Goal: Information Seeking & Learning: Find specific fact

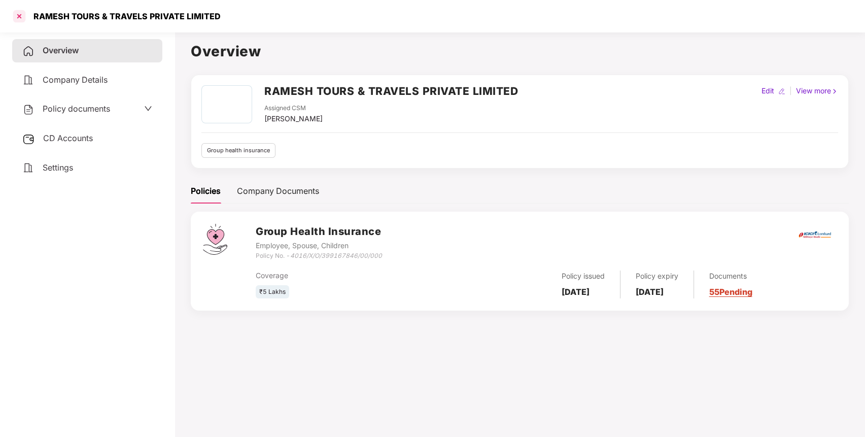
click at [20, 19] on div at bounding box center [19, 16] width 16 height 16
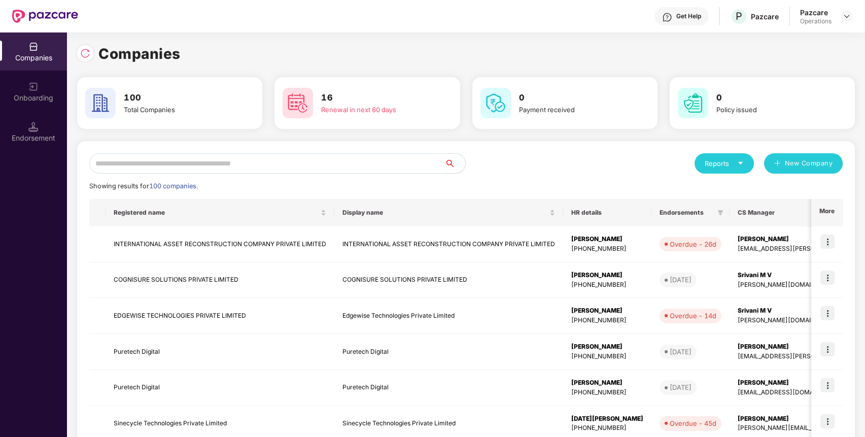
click at [202, 165] on input "text" at bounding box center [266, 163] width 355 height 20
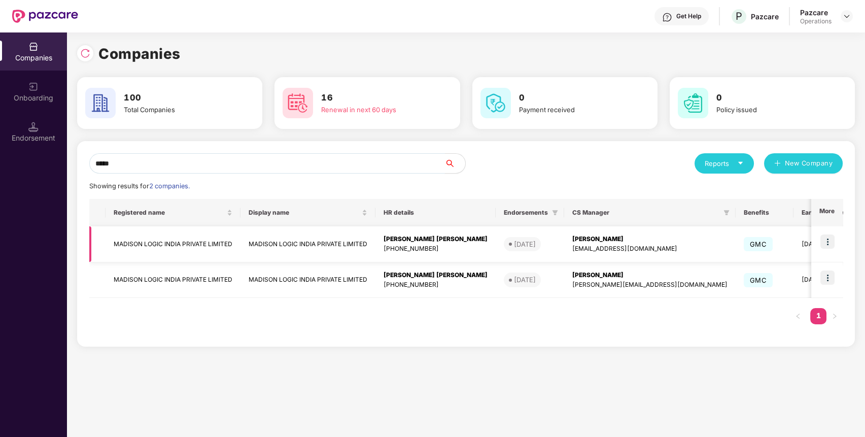
type input "*****"
click at [162, 236] on td "MADISON LOGIC INDIA PRIVATE LIMITED" at bounding box center [172, 244] width 135 height 36
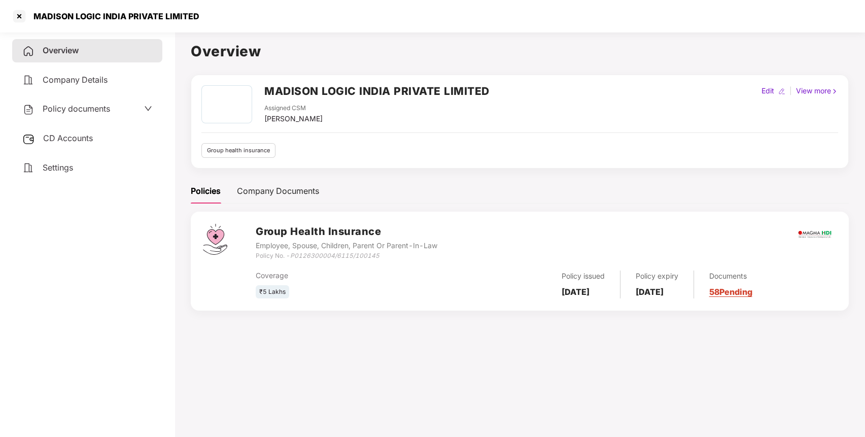
click at [309, 256] on icon "P0126300004/6115/100145" at bounding box center [334, 256] width 89 height 8
click at [334, 265] on div "Coverage ₹5 Lakhs Policy issued 31 Aug 2025 Policy expiry 30 Aug 2026 Documents…" at bounding box center [546, 280] width 581 height 38
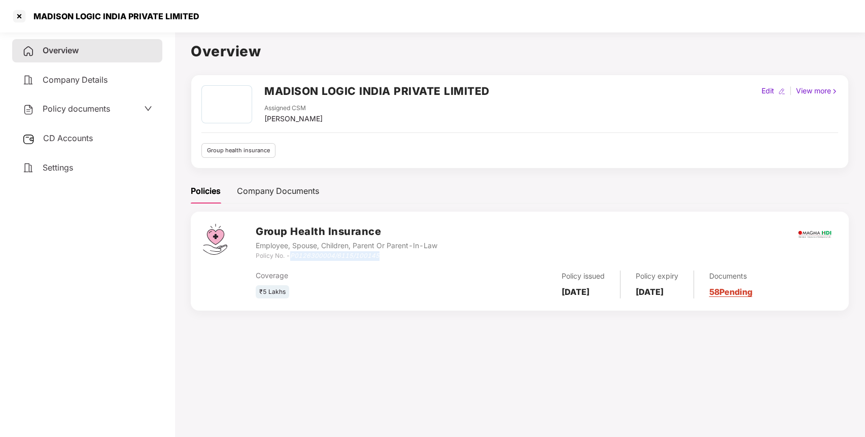
drag, startPoint x: 386, startPoint y: 253, endPoint x: 292, endPoint y: 258, distance: 94.5
click at [292, 258] on div "Policy No. - P0126300004/6115/100145" at bounding box center [347, 256] width 182 height 10
copy icon "P0126300004/6115/100145"
click at [21, 16] on div at bounding box center [19, 16] width 16 height 16
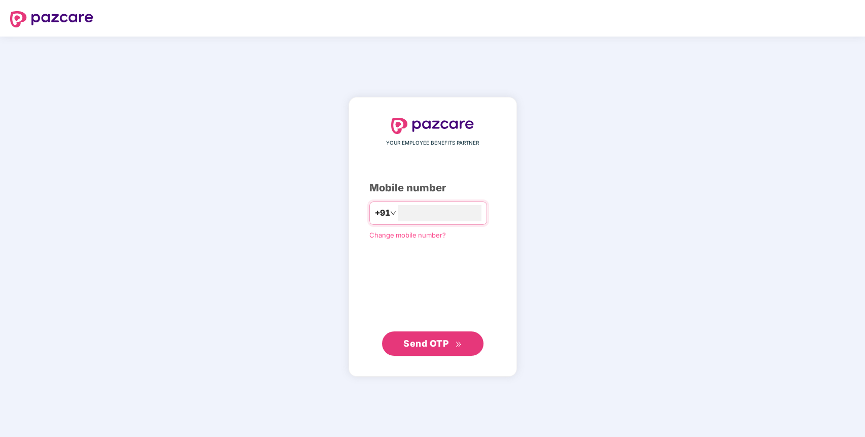
type input "**********"
click at [442, 343] on span "Send OTP" at bounding box center [425, 342] width 45 height 11
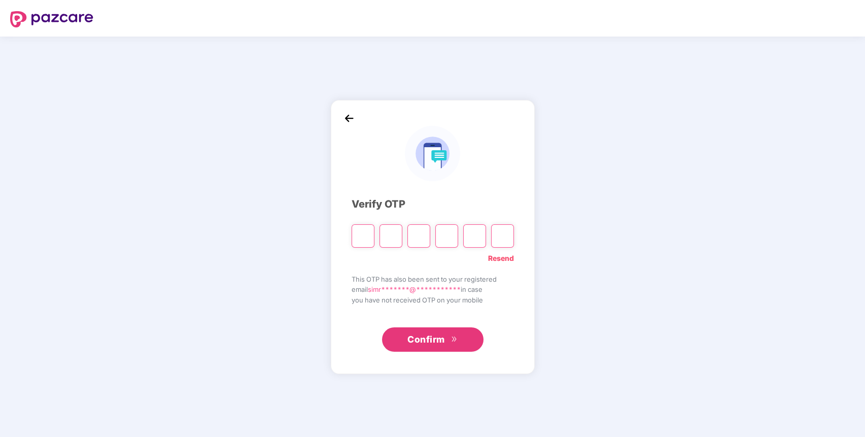
paste input "*"
type input "*"
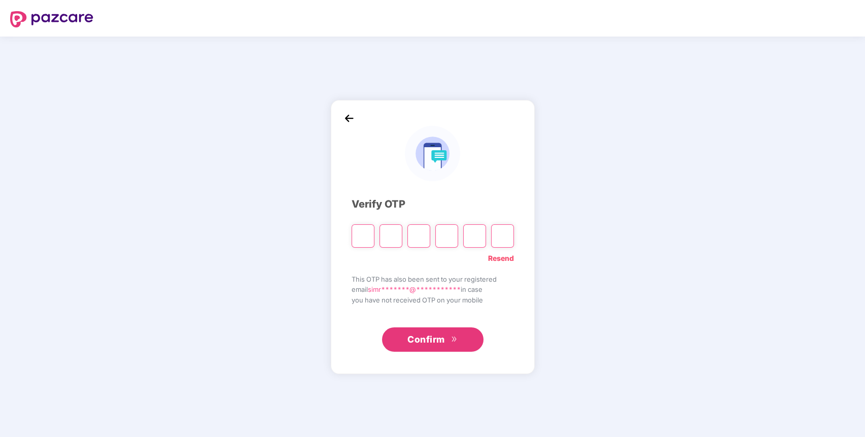
type input "*"
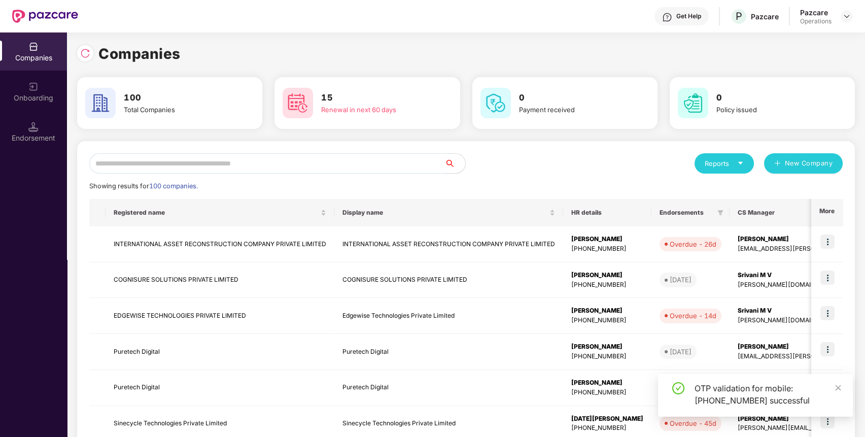
click at [331, 166] on input "text" at bounding box center [266, 163] width 355 height 20
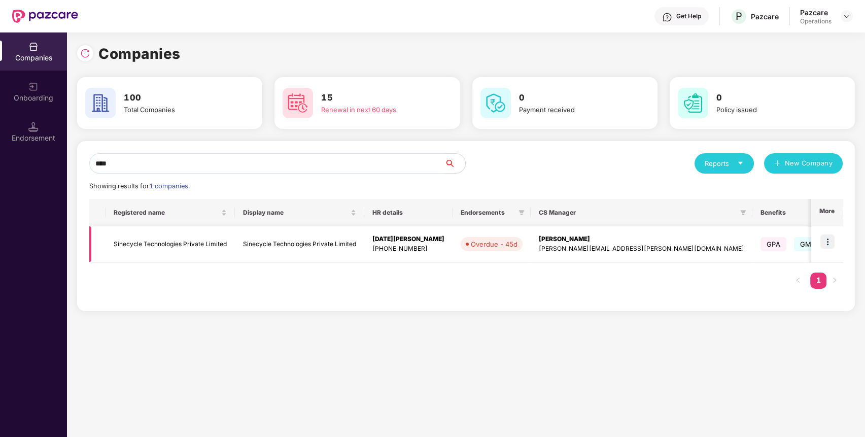
type input "****"
click at [198, 243] on td "Sinecycle Technologies Private Limited" at bounding box center [169, 244] width 129 height 36
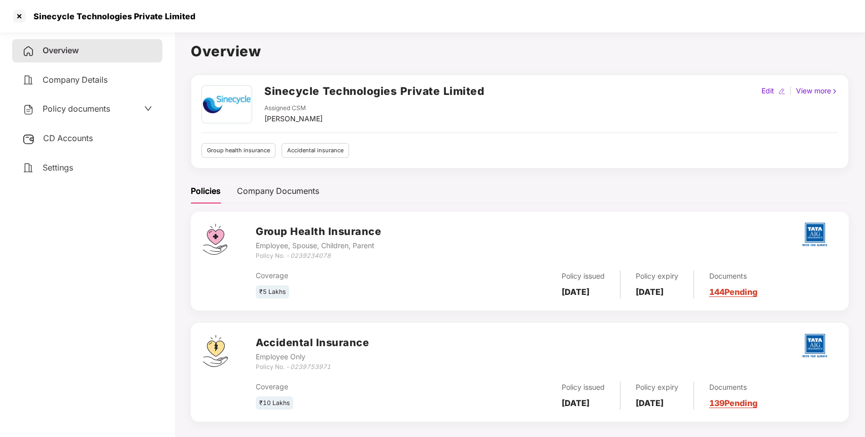
click at [308, 256] on icon "0239234078" at bounding box center [310, 256] width 41 height 8
copy icon "0239234078"
click at [18, 20] on div at bounding box center [19, 16] width 16 height 16
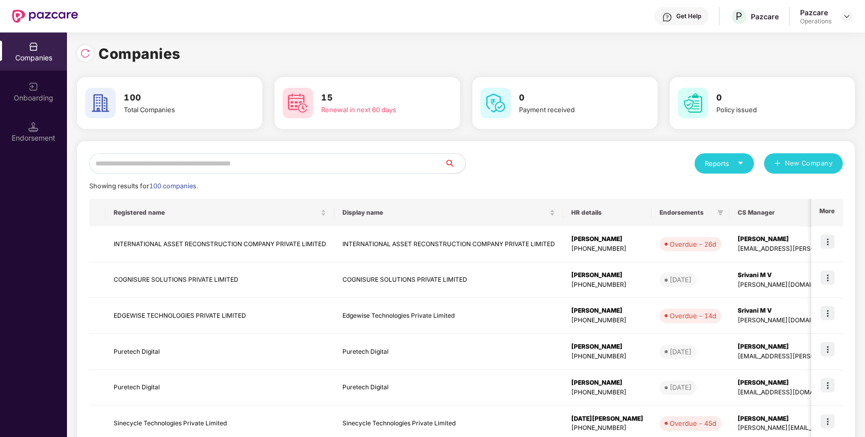
click at [276, 170] on input "text" at bounding box center [266, 163] width 355 height 20
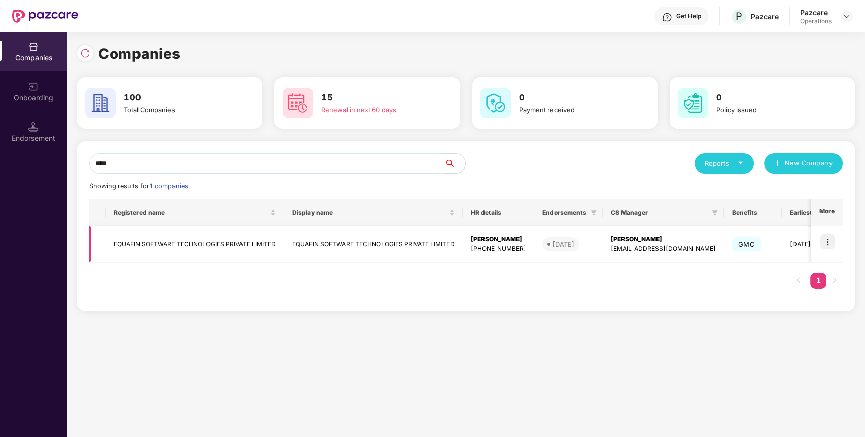
type input "****"
click at [247, 239] on td "EQUAFIN SOFTWARE TECHNOLOGIES PRIVATE LIMITED" at bounding box center [194, 244] width 178 height 36
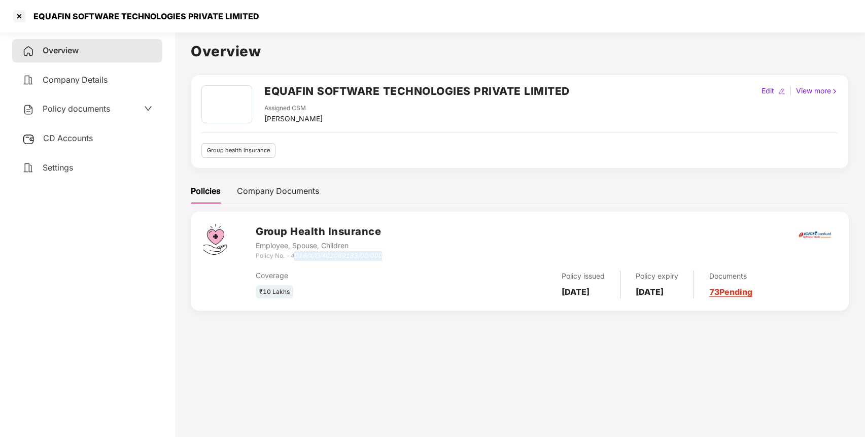
drag, startPoint x: 294, startPoint y: 256, endPoint x: 429, endPoint y: 256, distance: 135.4
click at [429, 256] on div "Group Health Insurance Employee, Spouse, Children Policy No. - 4016/X/O/4020691…" at bounding box center [546, 242] width 581 height 37
click at [98, 149] on div "CD Accounts" at bounding box center [87, 138] width 150 height 23
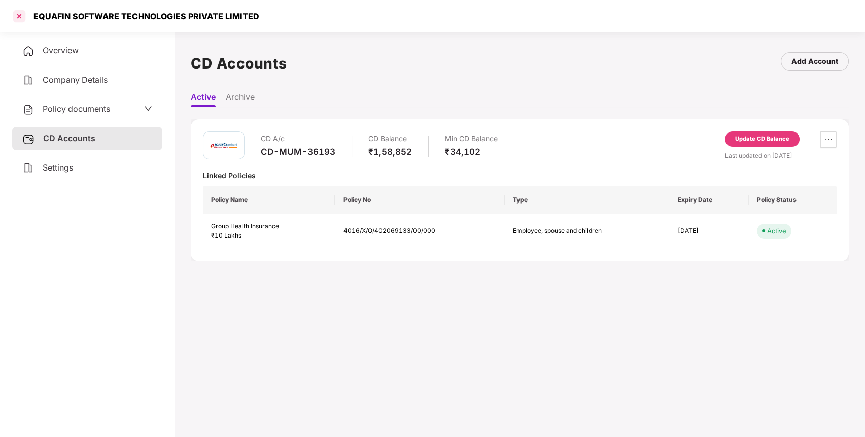
click at [22, 16] on div at bounding box center [19, 16] width 16 height 16
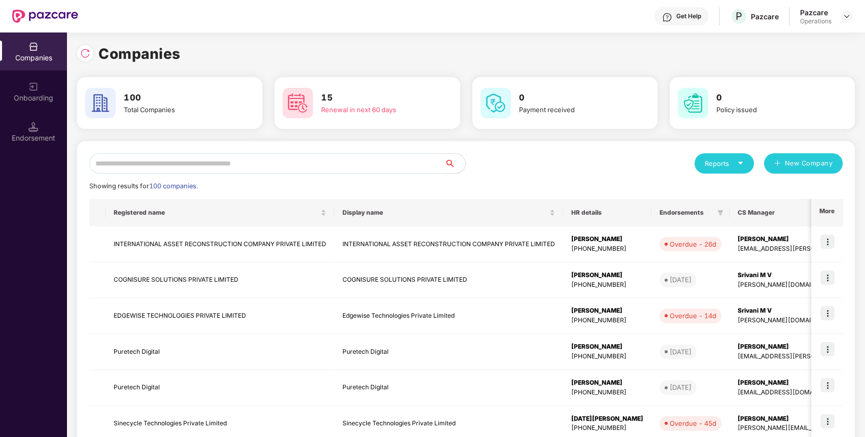
click at [196, 164] on input "text" at bounding box center [266, 163] width 355 height 20
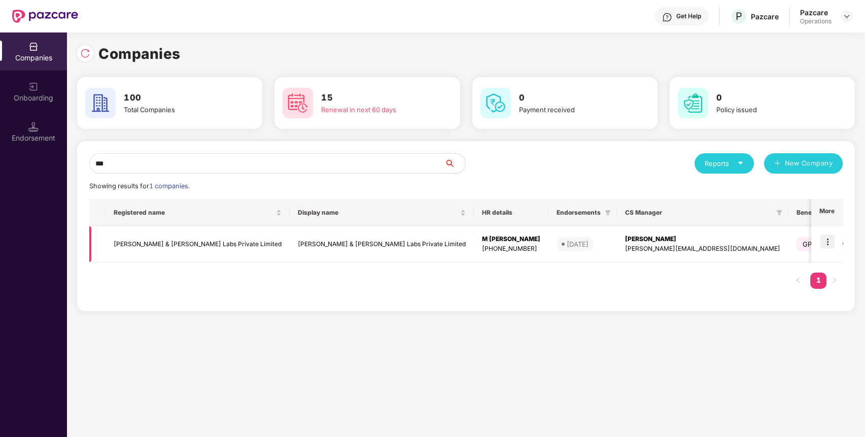
type input "***"
click at [827, 242] on img at bounding box center [827, 241] width 14 height 14
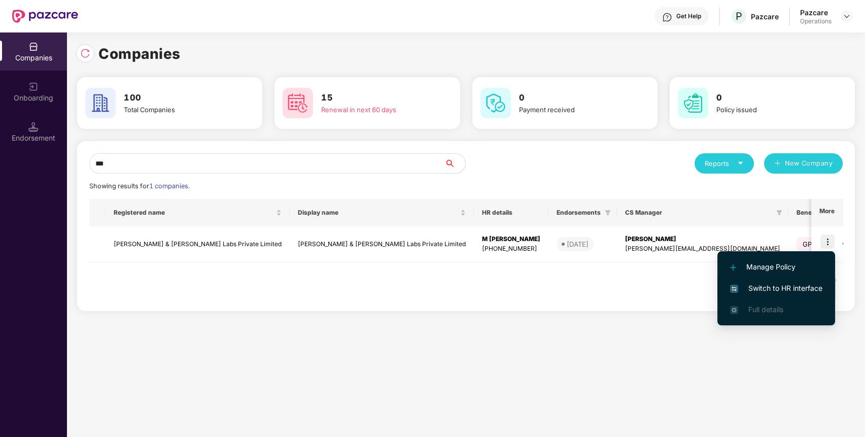
click at [792, 285] on span "Switch to HR interface" at bounding box center [776, 287] width 92 height 11
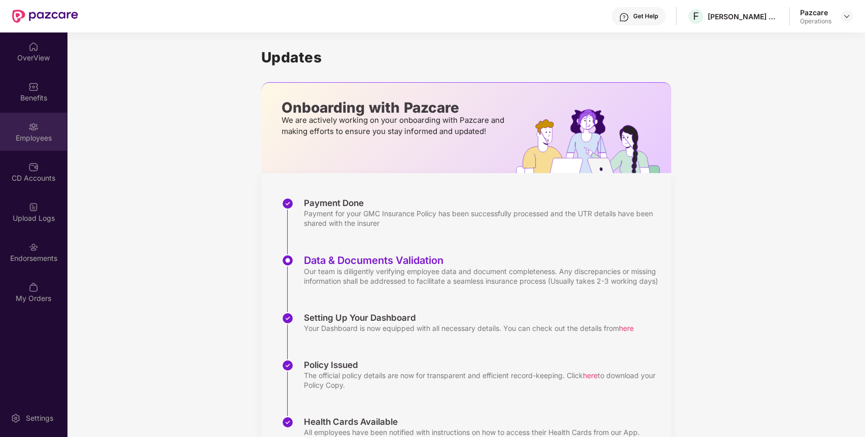
click at [33, 126] on img at bounding box center [33, 127] width 10 height 10
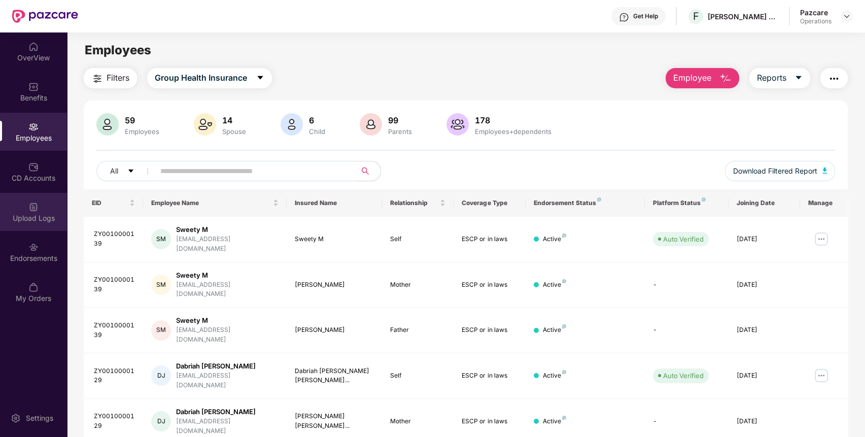
click at [25, 227] on div "Upload Logs" at bounding box center [33, 212] width 67 height 38
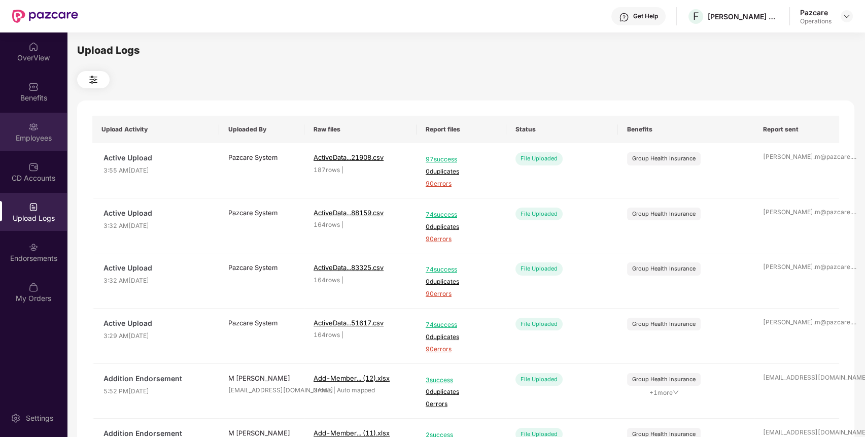
click at [29, 124] on img at bounding box center [33, 127] width 10 height 10
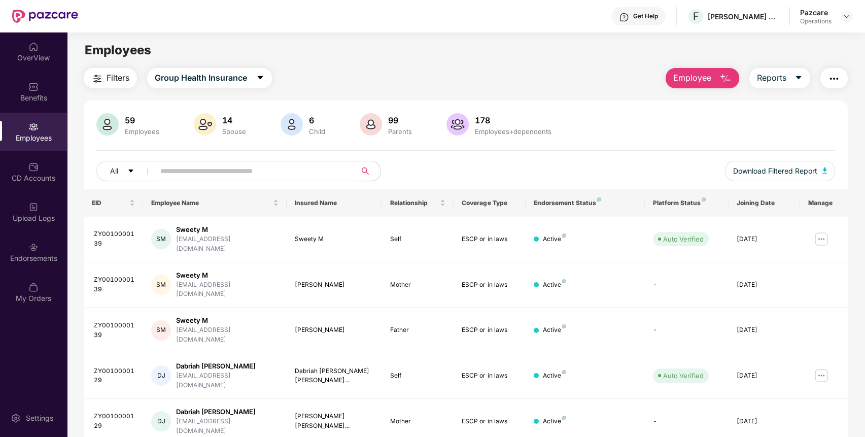
click at [120, 77] on span "Filters" at bounding box center [117, 77] width 23 height 13
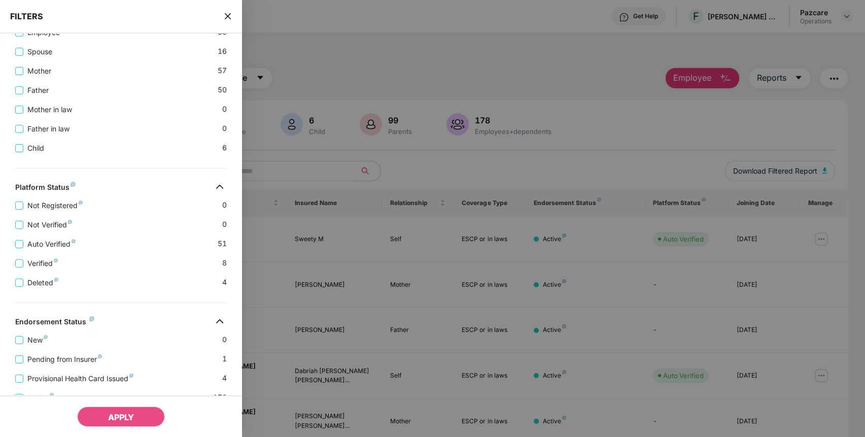
scroll to position [306, 0]
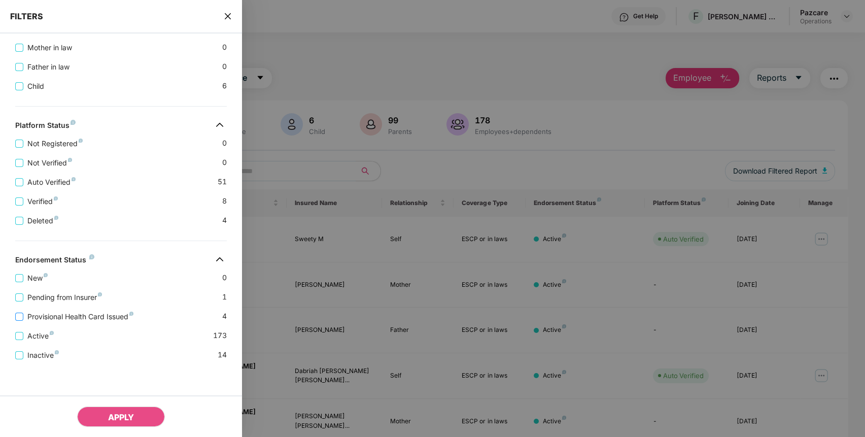
click at [52, 318] on span "Provisional Health Card Issued" at bounding box center [80, 316] width 114 height 11
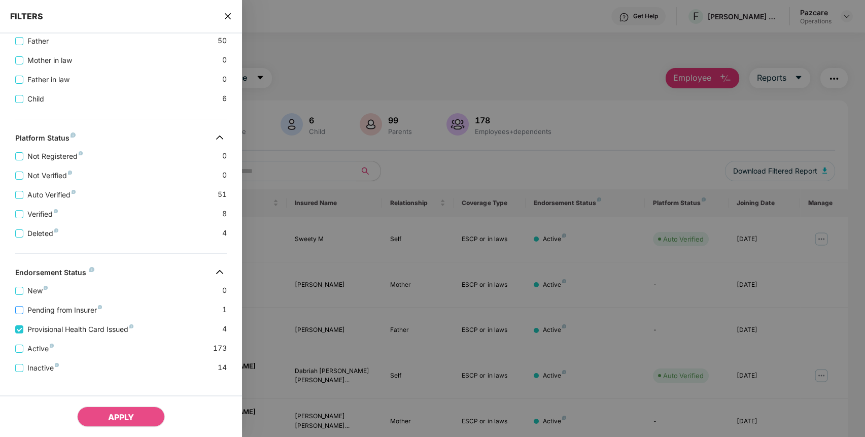
click at [69, 315] on span "Pending from Insurer" at bounding box center [64, 309] width 83 height 11
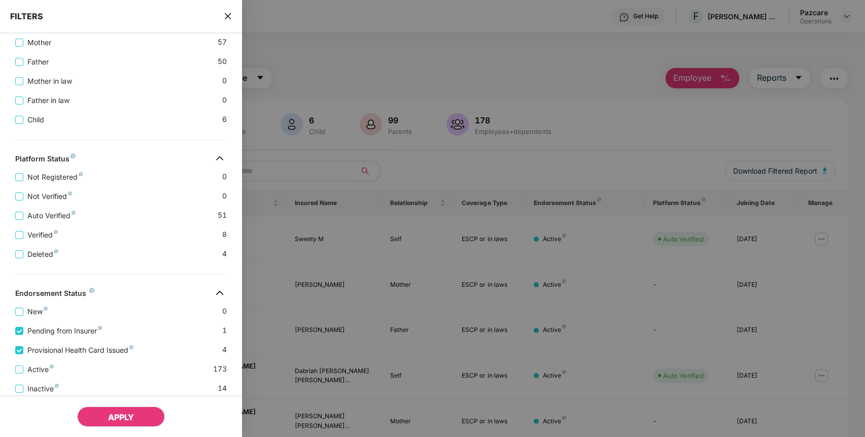
click at [122, 417] on span "APPLY" at bounding box center [121, 417] width 26 height 10
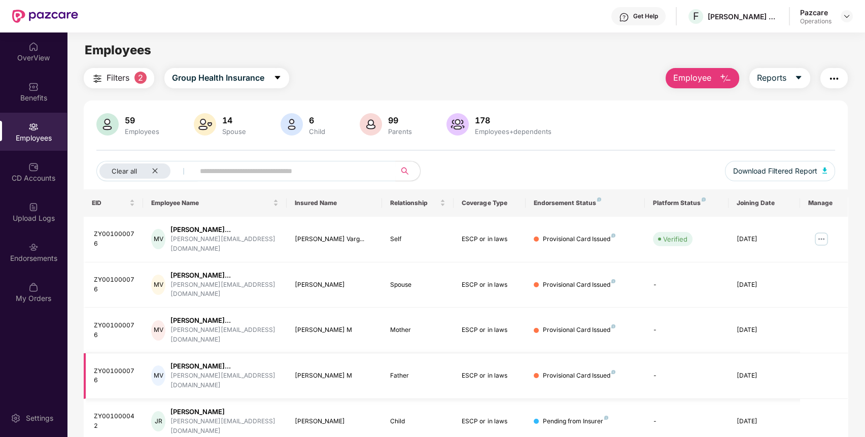
scroll to position [32, 0]
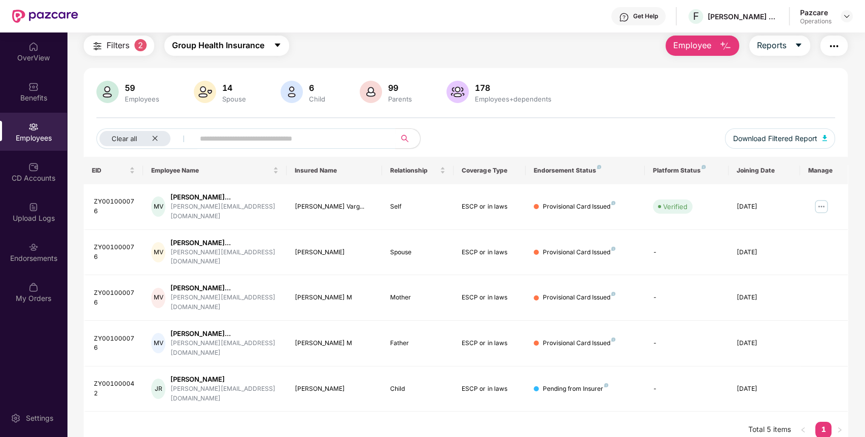
click at [274, 42] on icon "caret-down" at bounding box center [277, 45] width 8 height 8
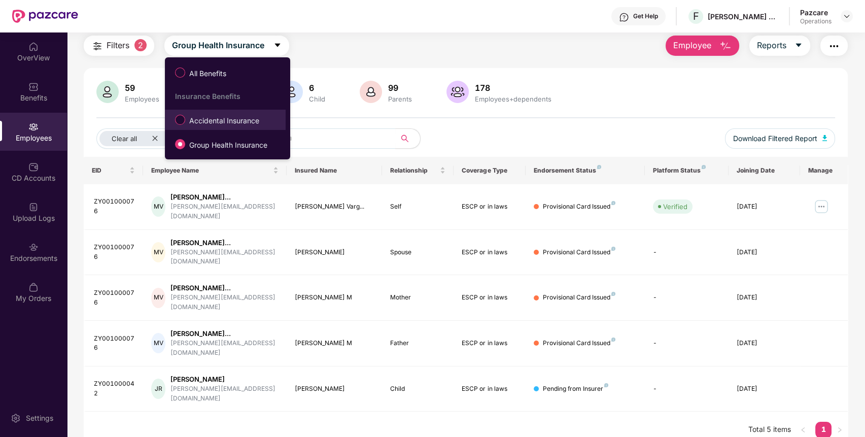
click at [217, 126] on label "Accidental Insurance" at bounding box center [219, 119] width 98 height 17
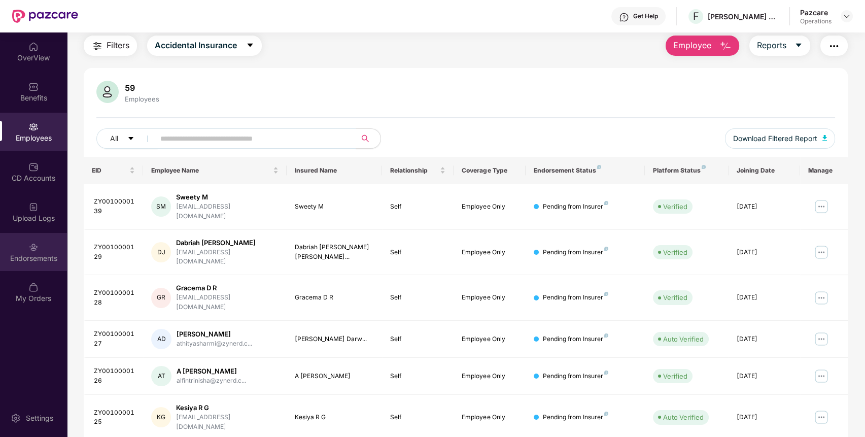
click at [34, 264] on div "Endorsements" at bounding box center [33, 252] width 67 height 38
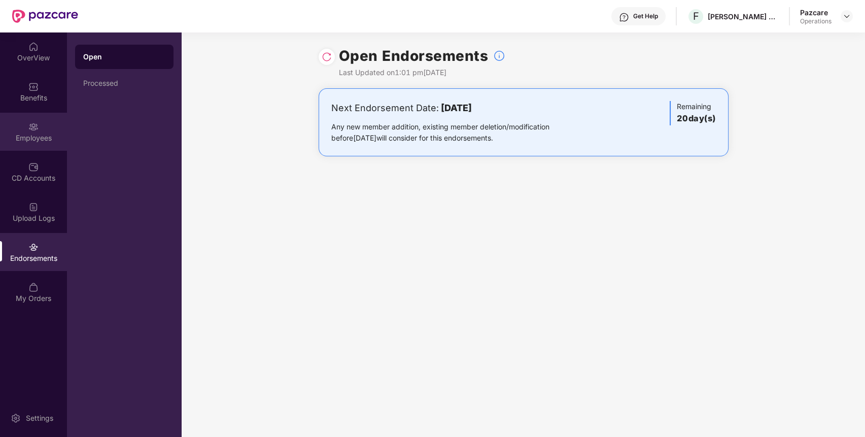
click at [36, 141] on div "Employees" at bounding box center [33, 138] width 67 height 10
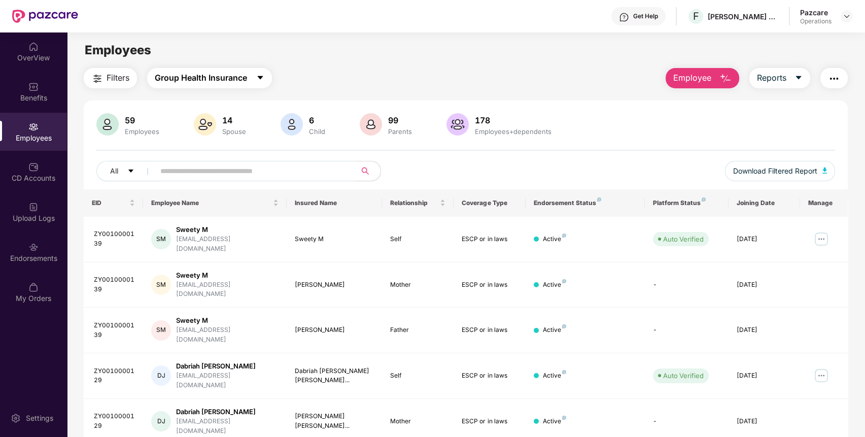
click at [254, 81] on button "Group Health Insurance" at bounding box center [209, 78] width 125 height 20
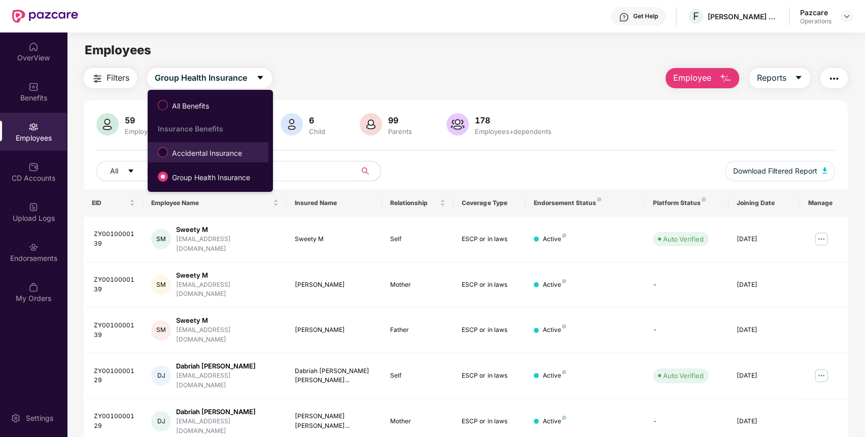
click at [202, 157] on span "Accidental Insurance" at bounding box center [207, 153] width 78 height 11
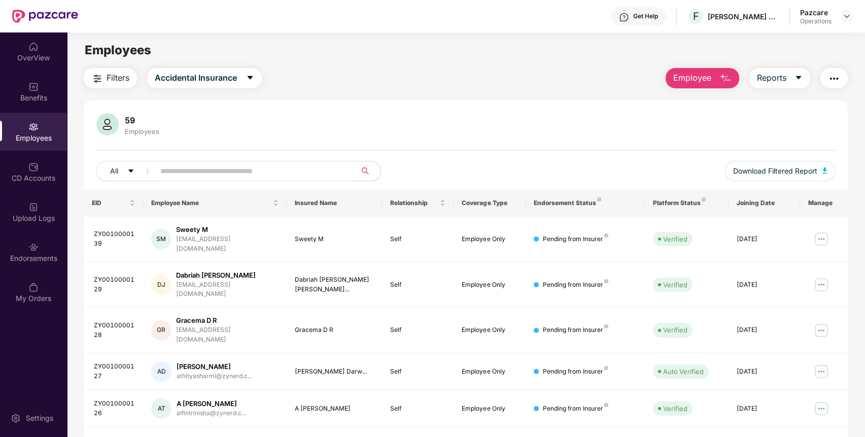
click at [102, 73] on img "button" at bounding box center [97, 79] width 12 height 12
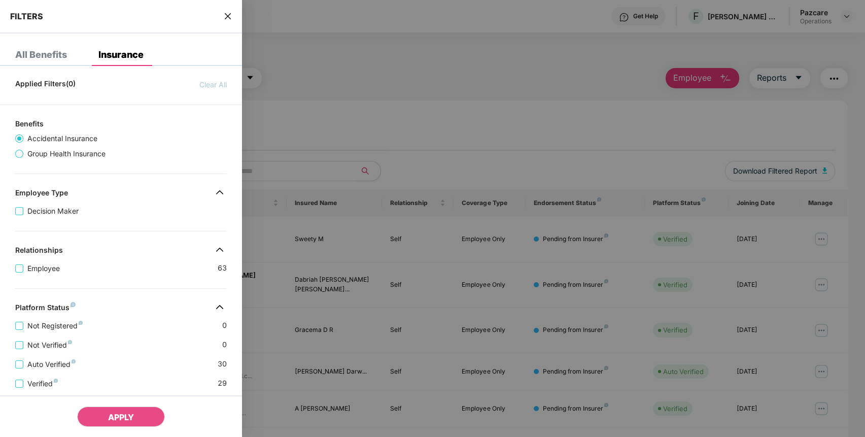
scroll to position [188, 0]
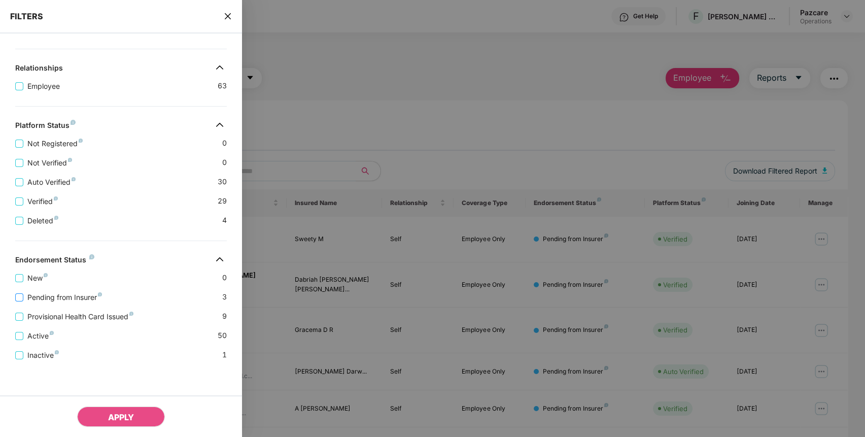
click at [75, 296] on span "Pending from Insurer" at bounding box center [64, 297] width 83 height 11
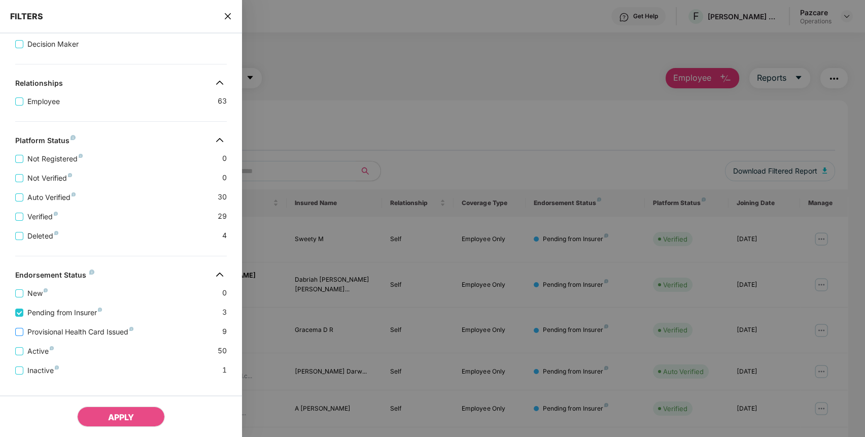
click at [87, 337] on span "Provisional Health Card Issued" at bounding box center [80, 331] width 114 height 11
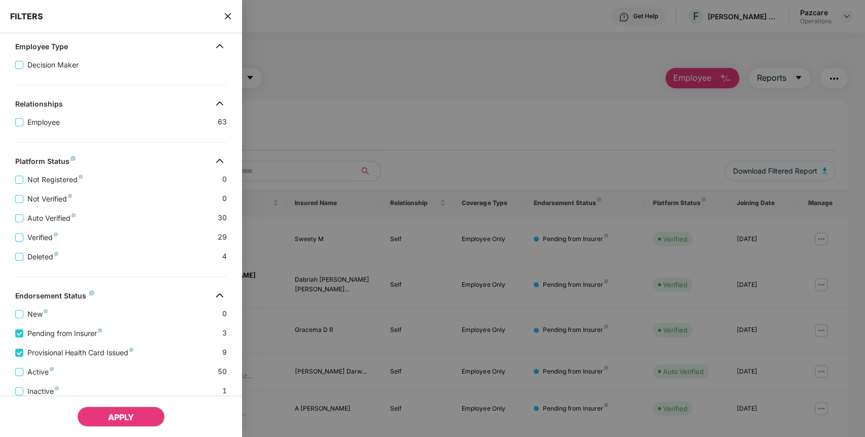
click at [150, 415] on button "APPLY" at bounding box center [121, 416] width 88 height 20
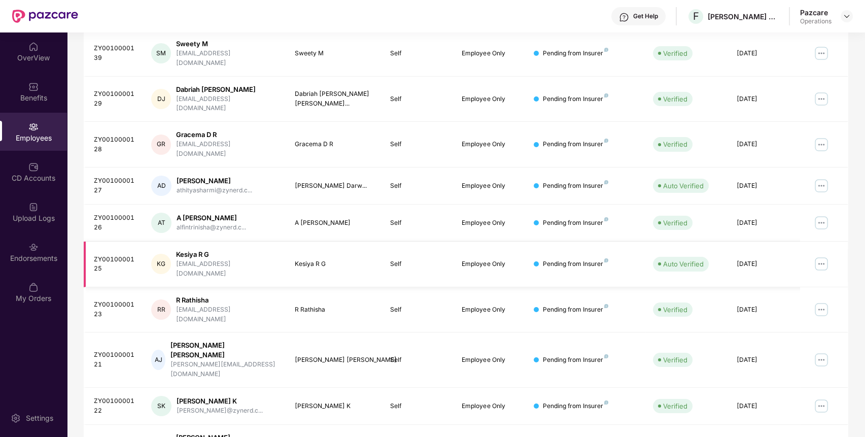
scroll to position [0, 0]
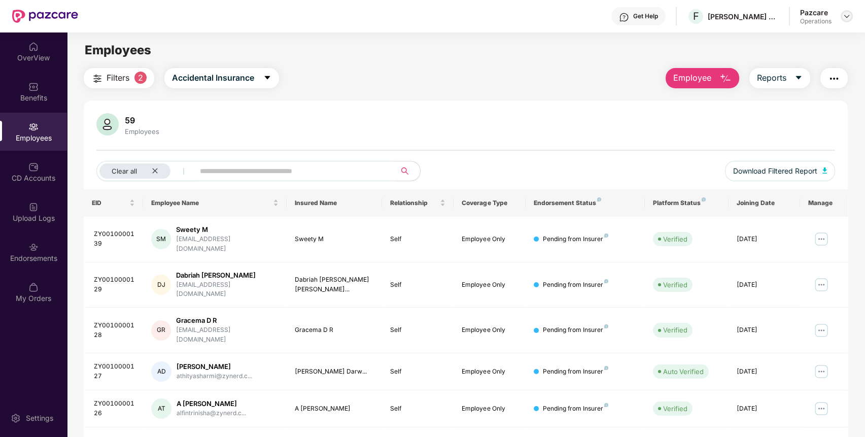
click at [842, 18] on img at bounding box center [846, 16] width 8 height 8
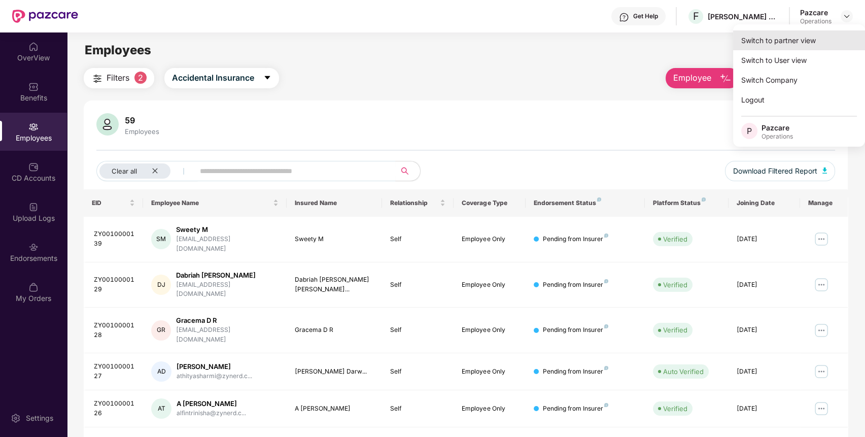
click at [819, 44] on div "Switch to partner view" at bounding box center [799, 40] width 132 height 20
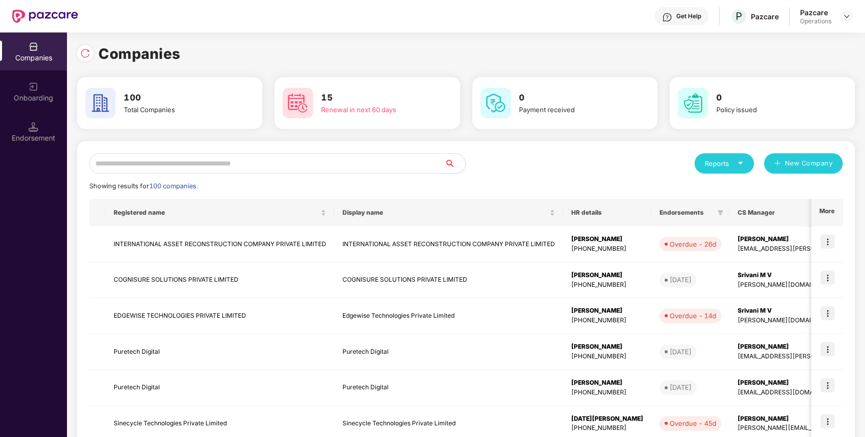
click at [398, 163] on input "text" at bounding box center [266, 163] width 355 height 20
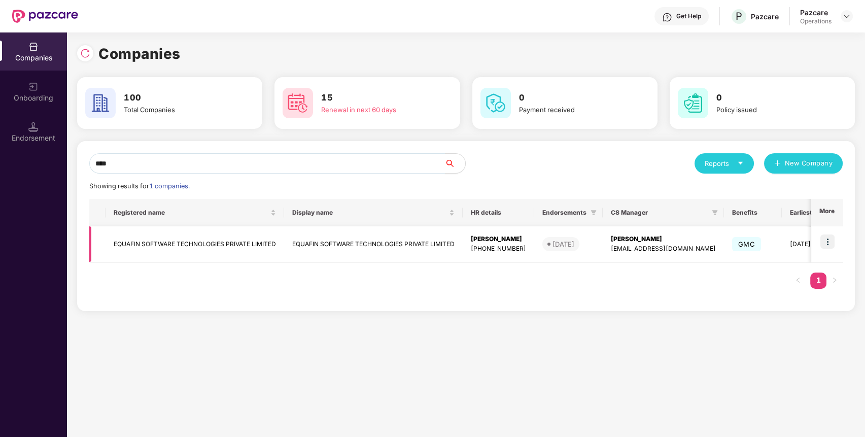
type input "****"
click at [168, 239] on td "EQUAFIN SOFTWARE TECHNOLOGIES PRIVATE LIMITED" at bounding box center [194, 244] width 178 height 36
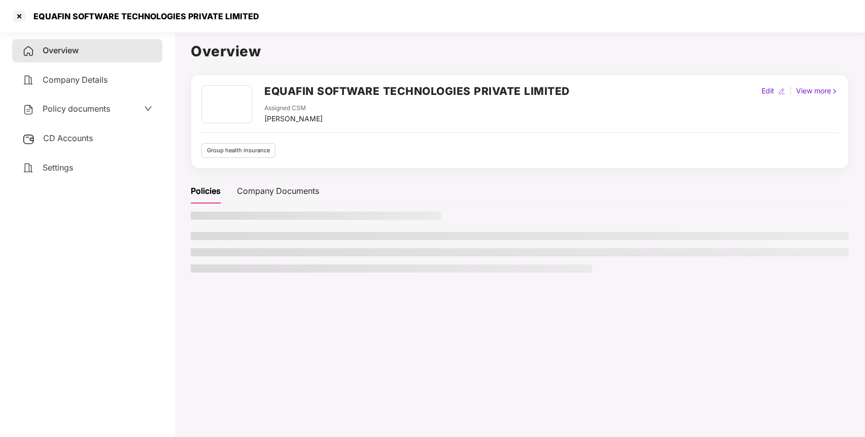
click at [67, 140] on span "CD Accounts" at bounding box center [68, 138] width 50 height 10
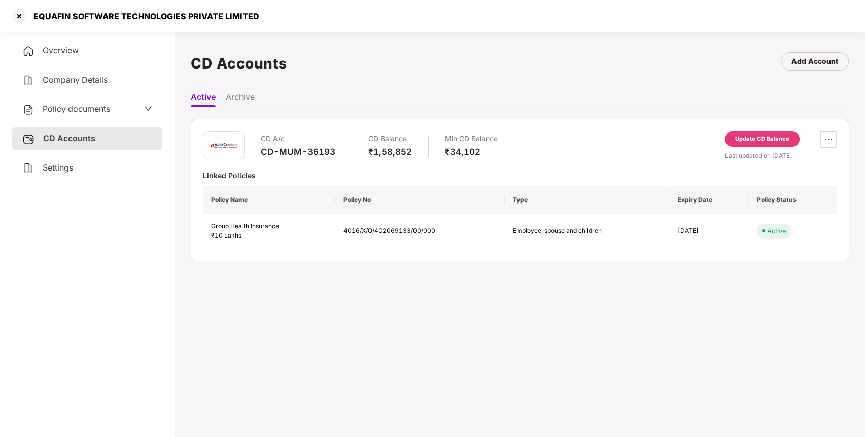
click at [767, 137] on div "Update CD Balance" at bounding box center [762, 138] width 54 height 9
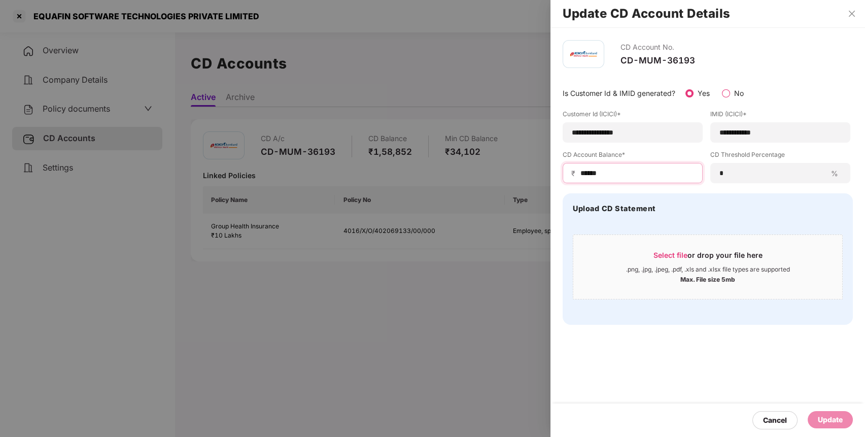
click at [595, 175] on input "******" at bounding box center [636, 173] width 115 height 11
type input "******"
click at [839, 414] on div "Update" at bounding box center [829, 419] width 25 height 11
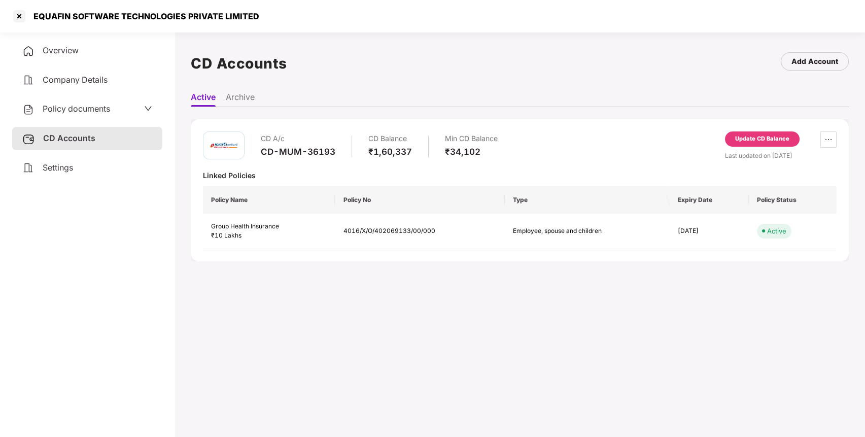
click at [86, 107] on span "Policy documents" at bounding box center [76, 108] width 67 height 10
click at [79, 55] on div "Overview" at bounding box center [87, 50] width 150 height 23
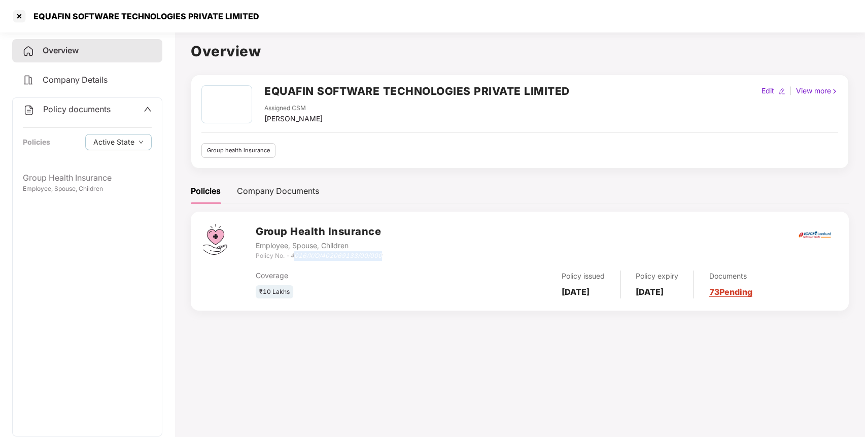
drag, startPoint x: 293, startPoint y: 256, endPoint x: 405, endPoint y: 260, distance: 111.6
click at [405, 260] on div "Group Health Insurance Employee, Spouse, Children Policy No. - 4016/X/O/4020691…" at bounding box center [546, 242] width 581 height 37
drag, startPoint x: 388, startPoint y: 255, endPoint x: 292, endPoint y: 257, distance: 96.9
click at [292, 257] on div "Group Health Insurance Employee, Spouse, Children Policy No. - 4016/X/O/4020691…" at bounding box center [546, 242] width 581 height 37
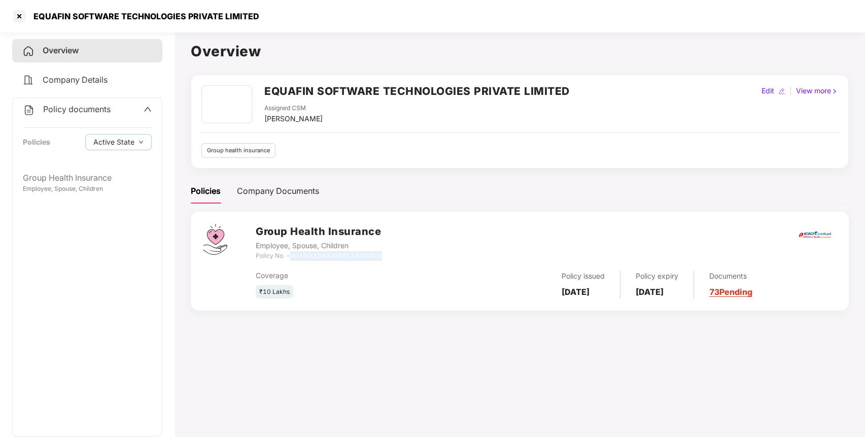
copy icon "4016/X/O/402069133/00/000"
click at [17, 18] on div at bounding box center [19, 16] width 16 height 16
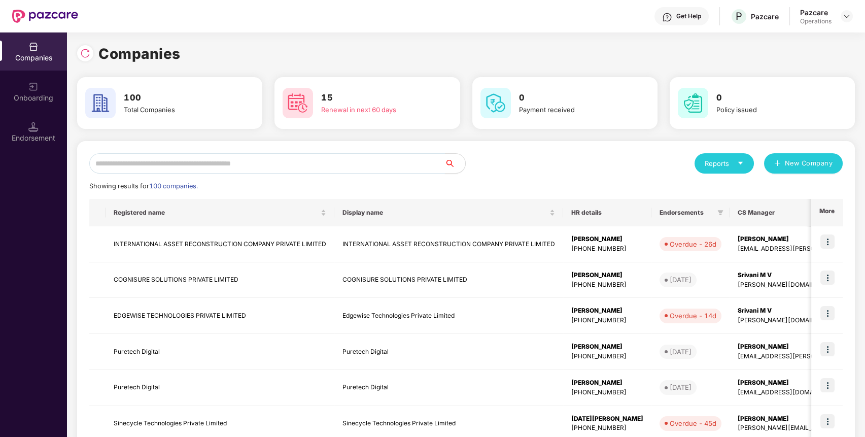
click at [187, 158] on input "text" at bounding box center [266, 163] width 355 height 20
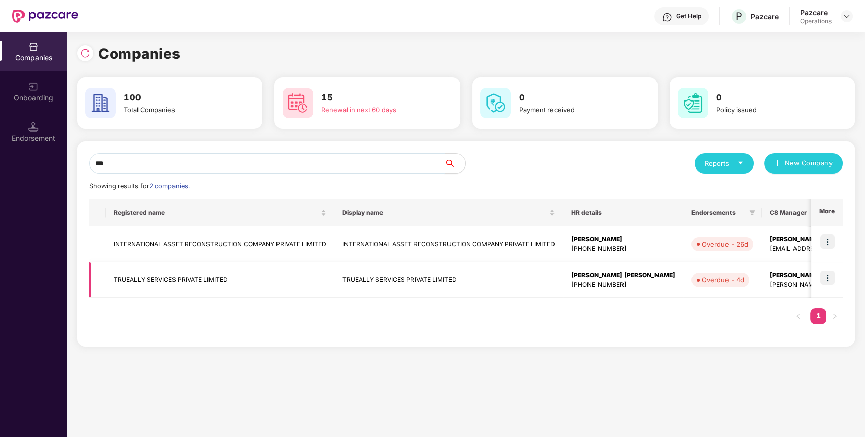
type input "***"
click at [189, 279] on td "TRUEALLY SERVICES PRIVATE LIMITED" at bounding box center [219, 280] width 229 height 36
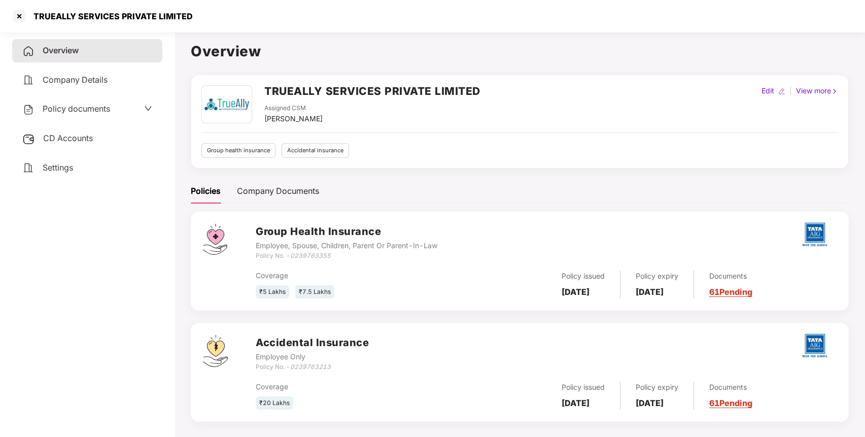
scroll to position [28, 0]
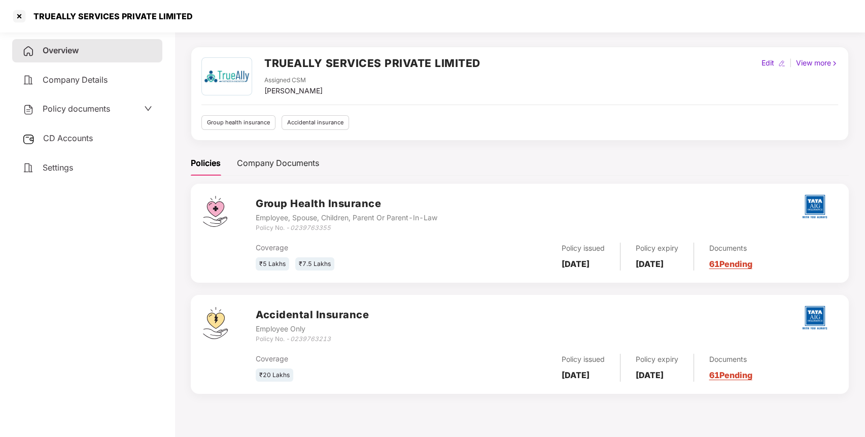
click at [317, 229] on icon "0239763355" at bounding box center [310, 228] width 41 height 8
copy icon "0239763355"
click at [320, 337] on icon "0239763213" at bounding box center [310, 339] width 41 height 8
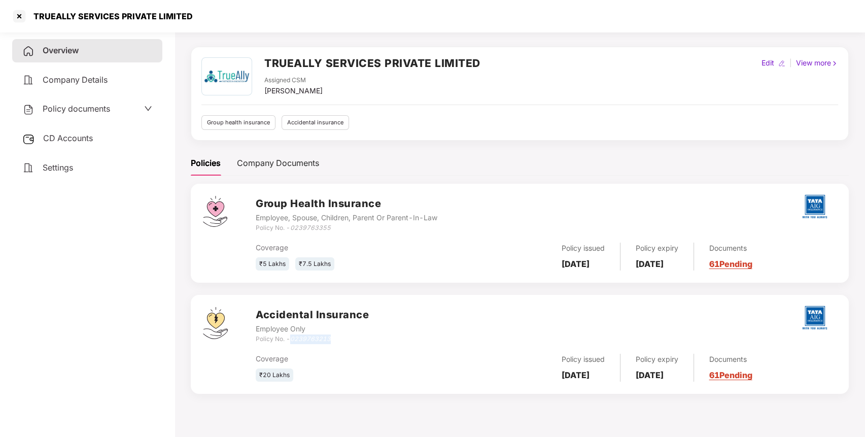
copy icon "0239763213"
click at [362, 63] on h2 "TRUEALLY SERVICES PRIVATE LIMITED" at bounding box center [372, 63] width 216 height 17
copy h2 "TRUEALLY SERVICES PRIVATE LIMITED"
click at [362, 63] on h2 "TRUEALLY SERVICES PRIVATE LIMITED" at bounding box center [372, 63] width 216 height 17
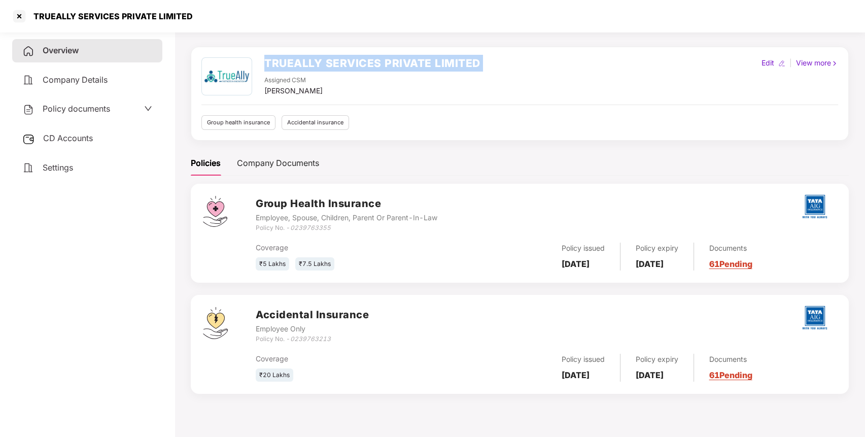
click at [362, 63] on h2 "TRUEALLY SERVICES PRIVATE LIMITED" at bounding box center [372, 63] width 216 height 17
click at [303, 337] on icon "0239763213" at bounding box center [310, 339] width 41 height 8
copy icon "0239763213"
click at [17, 15] on div at bounding box center [19, 16] width 16 height 16
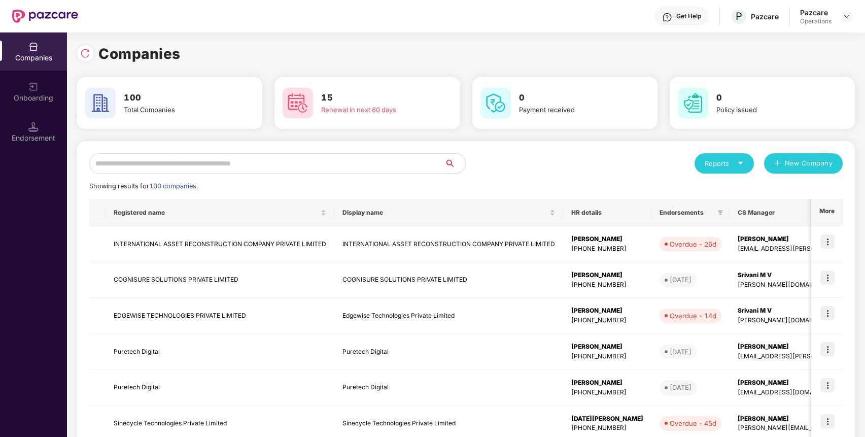
scroll to position [0, 0]
click at [325, 167] on input "text" at bounding box center [266, 163] width 355 height 20
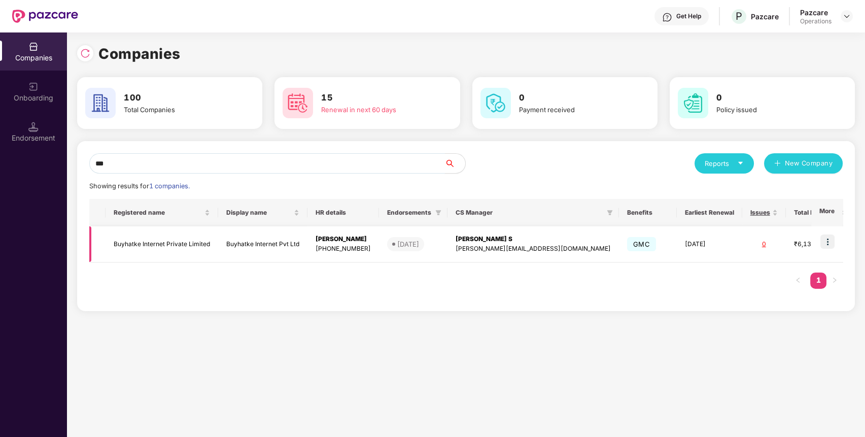
type input "***"
click at [183, 243] on td "Buyhatke Internet Private Limited" at bounding box center [161, 244] width 113 height 36
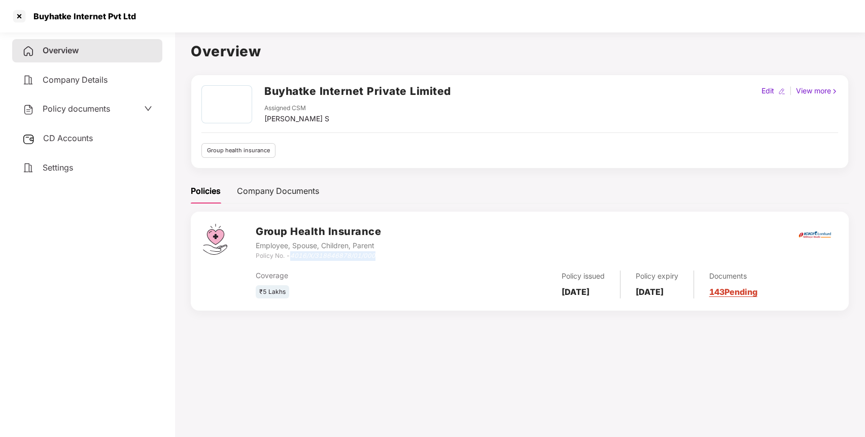
drag, startPoint x: 292, startPoint y: 255, endPoint x: 387, endPoint y: 252, distance: 94.9
click at [387, 252] on div "Group Health Insurance Employee, Spouse, Children, Parent Policy No. - 4016/X/3…" at bounding box center [546, 242] width 581 height 37
copy icon "4016/X/318646878/01/000"
click at [94, 142] on div "CD Accounts" at bounding box center [87, 138] width 150 height 23
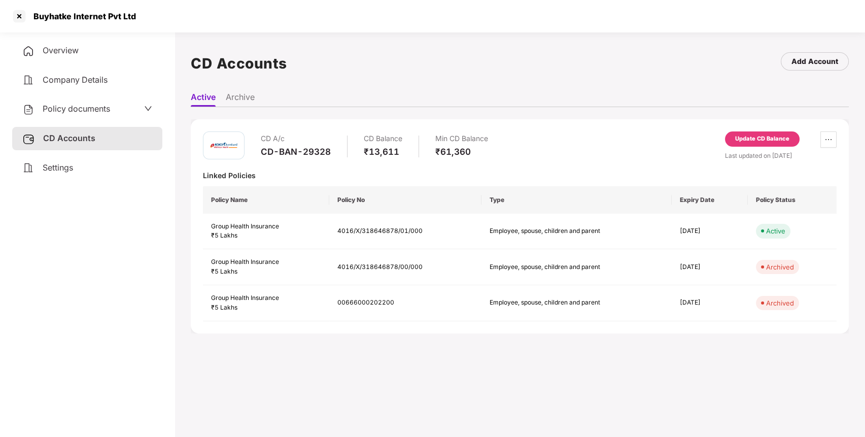
click at [290, 155] on div "CD-BAN-29328" at bounding box center [296, 151] width 70 height 11
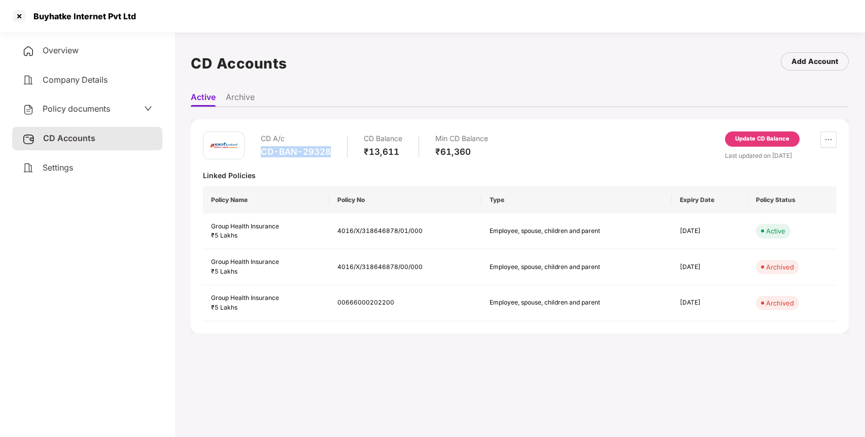
click at [290, 155] on div "CD-BAN-29328" at bounding box center [296, 151] width 70 height 11
click at [748, 135] on div "Update CD Balance" at bounding box center [762, 138] width 54 height 9
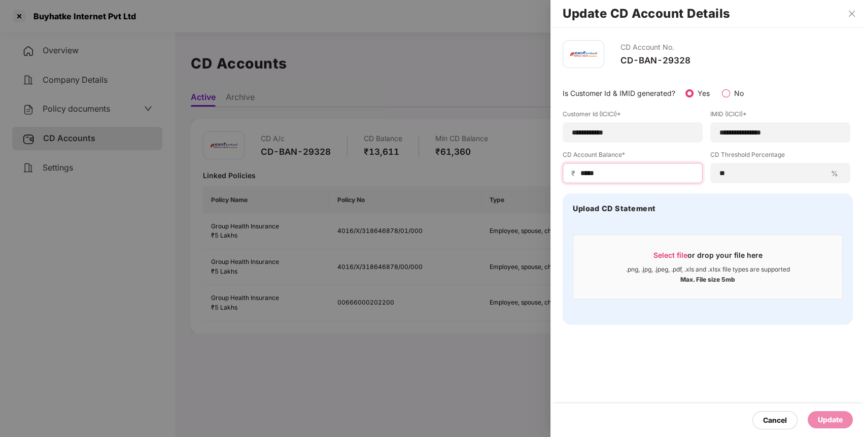
click at [591, 178] on input "*****" at bounding box center [636, 173] width 115 height 11
type input "*****"
click at [819, 415] on div "Update" at bounding box center [829, 419] width 25 height 11
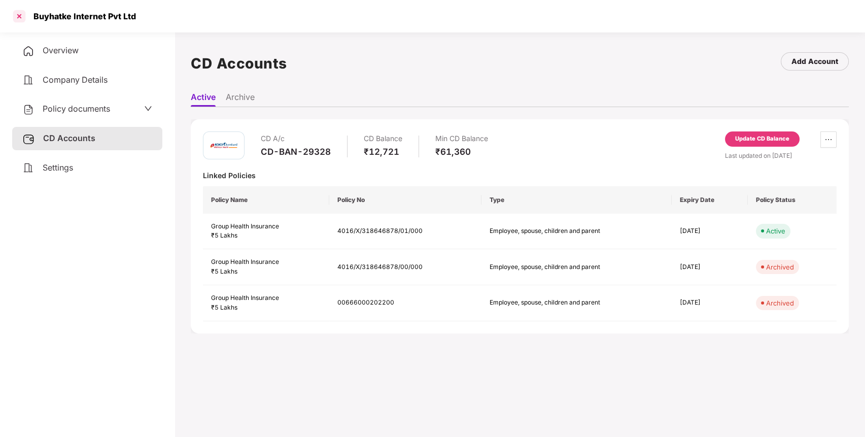
click at [22, 12] on div at bounding box center [19, 16] width 16 height 16
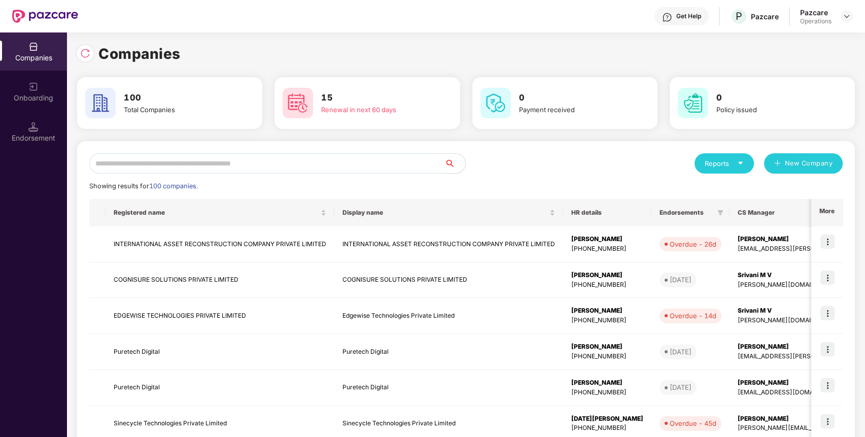
click at [362, 167] on input "text" at bounding box center [266, 163] width 355 height 20
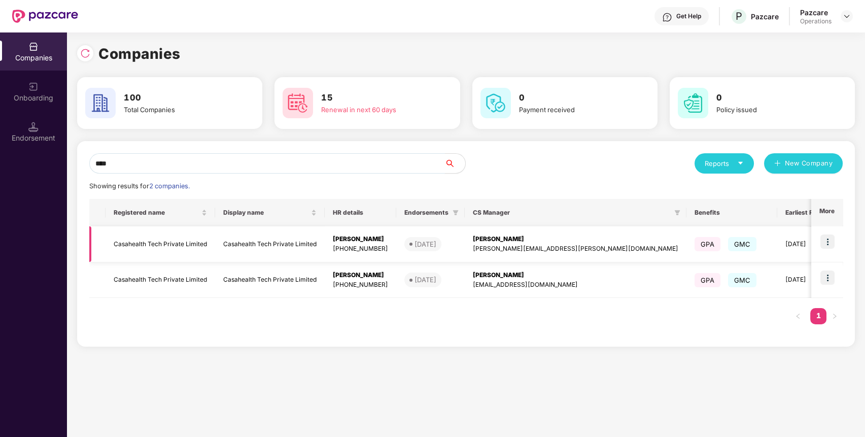
type input "****"
click at [176, 243] on td "Casahealth Tech Private Limited" at bounding box center [160, 244] width 110 height 36
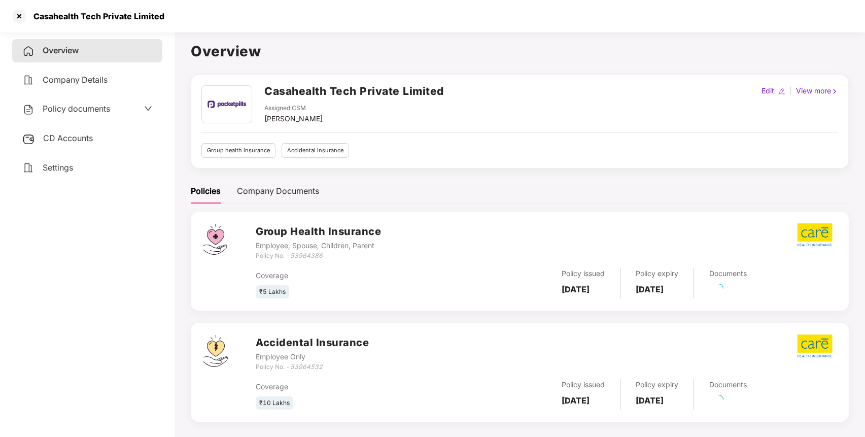
click at [292, 80] on div "Casahealth Tech Private Limited Assigned CSM [PERSON_NAME] Edit | View more Gro…" at bounding box center [520, 122] width 658 height 94
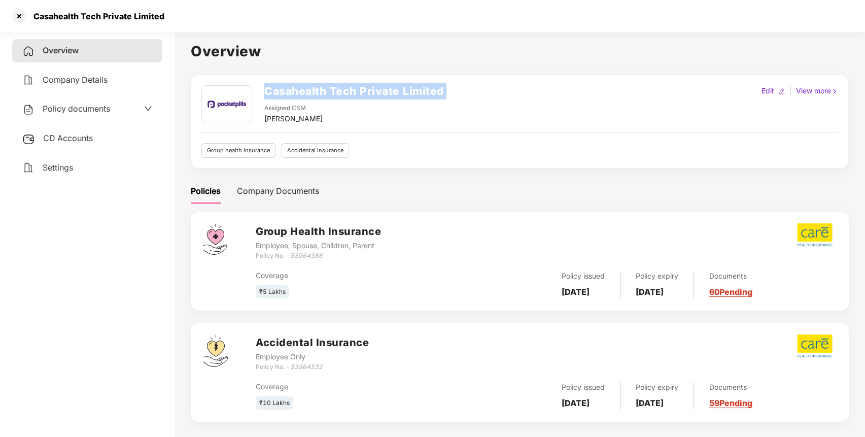
click at [292, 80] on div "Casahealth Tech Private Limited Assigned CSM [PERSON_NAME] Edit | View more Gro…" at bounding box center [520, 122] width 658 height 94
copy h2 "Casahealth Tech Private Limited"
click at [19, 13] on div at bounding box center [19, 16] width 16 height 16
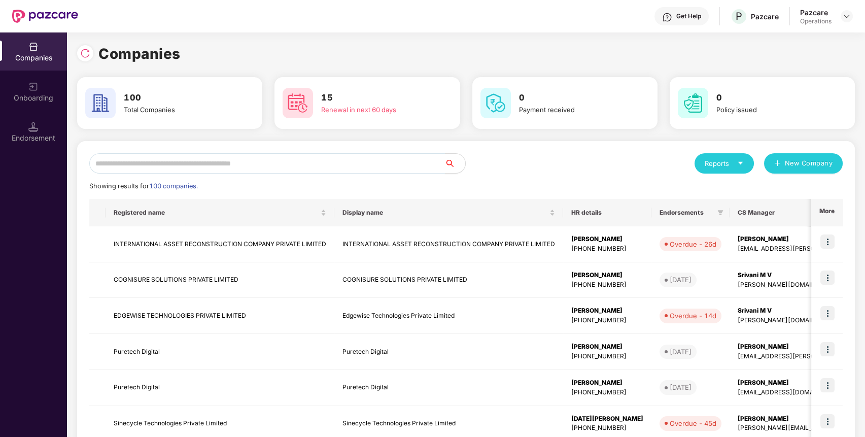
click at [246, 163] on input "text" at bounding box center [266, 163] width 355 height 20
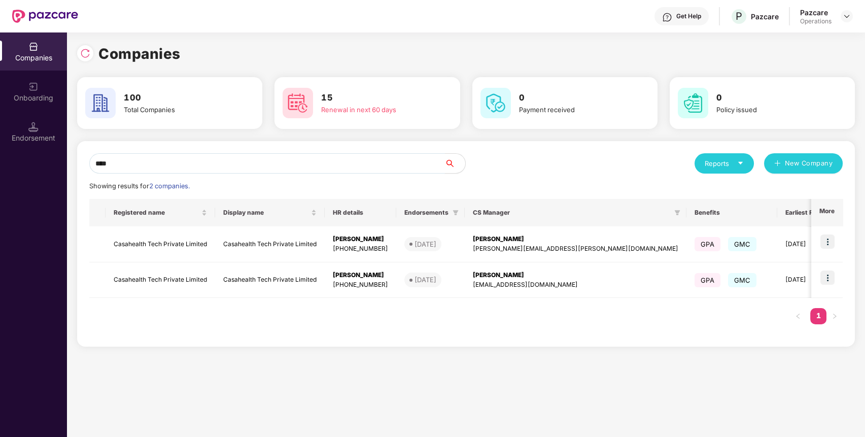
type input "****"
click at [150, 277] on td "Casahealth Tech Private Limited" at bounding box center [160, 280] width 110 height 36
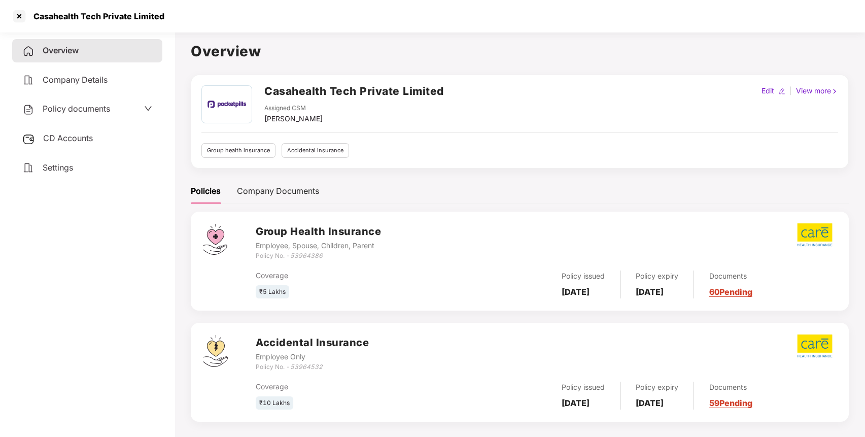
click at [295, 256] on icon "53964386" at bounding box center [306, 256] width 32 height 8
copy icon "53964386"
click at [312, 364] on icon "53964532" at bounding box center [306, 367] width 32 height 8
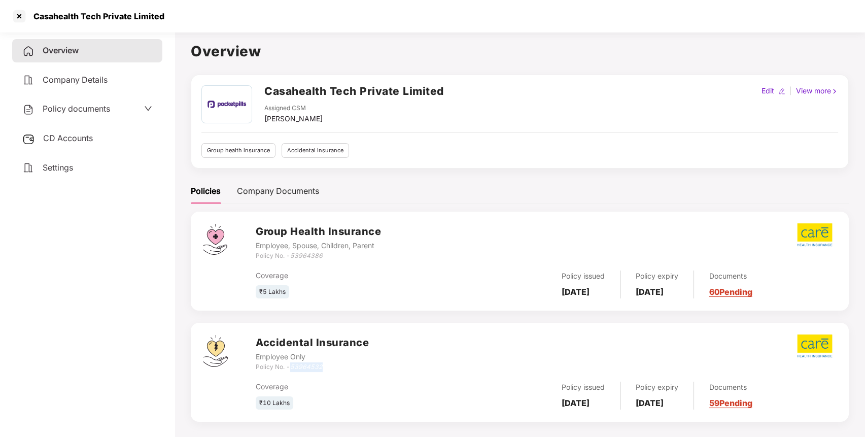
copy icon "53964532"
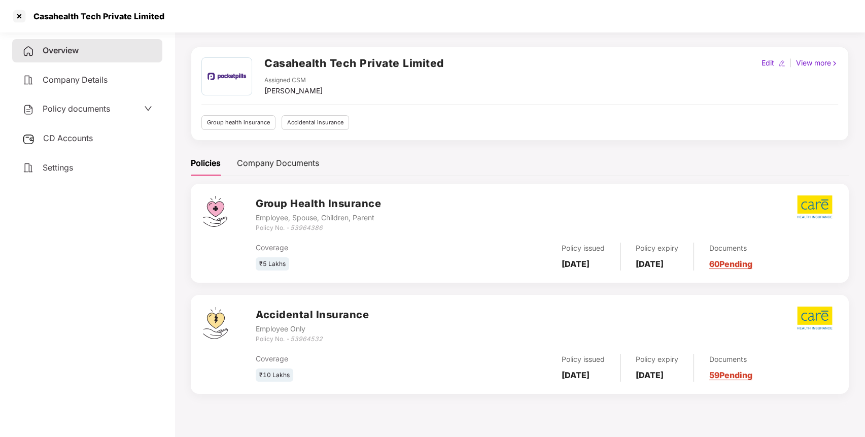
click at [308, 223] on div "Policy No. - 53964386" at bounding box center [318, 228] width 125 height 10
